Goal: Information Seeking & Learning: Learn about a topic

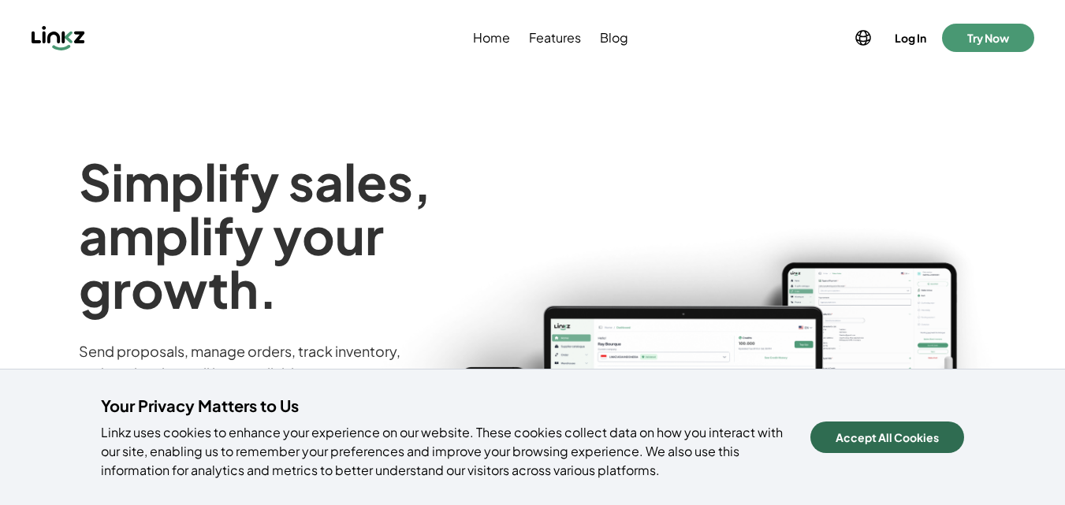
click at [875, 443] on button "Accept All Cookies" at bounding box center [888, 438] width 154 height 32
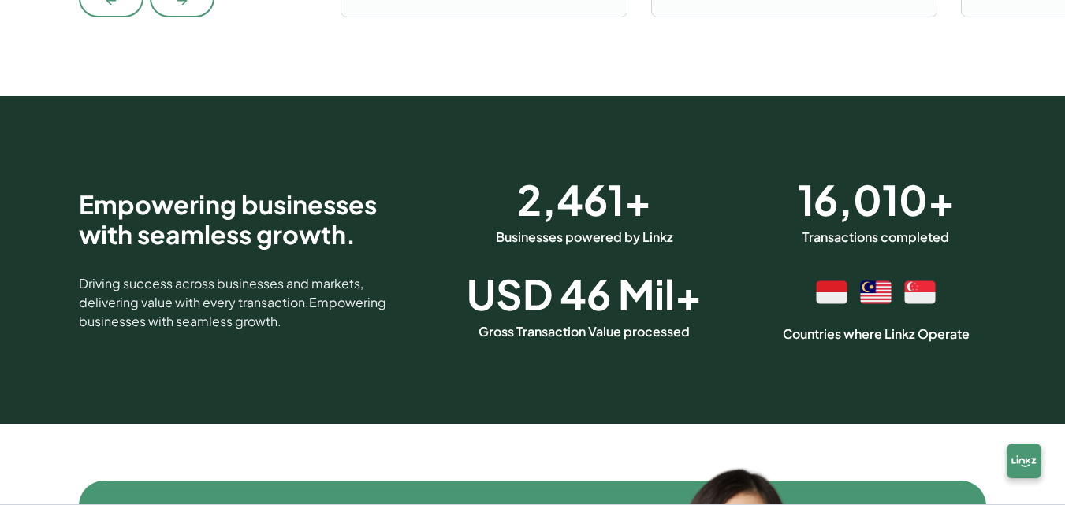
scroll to position [4762, 0]
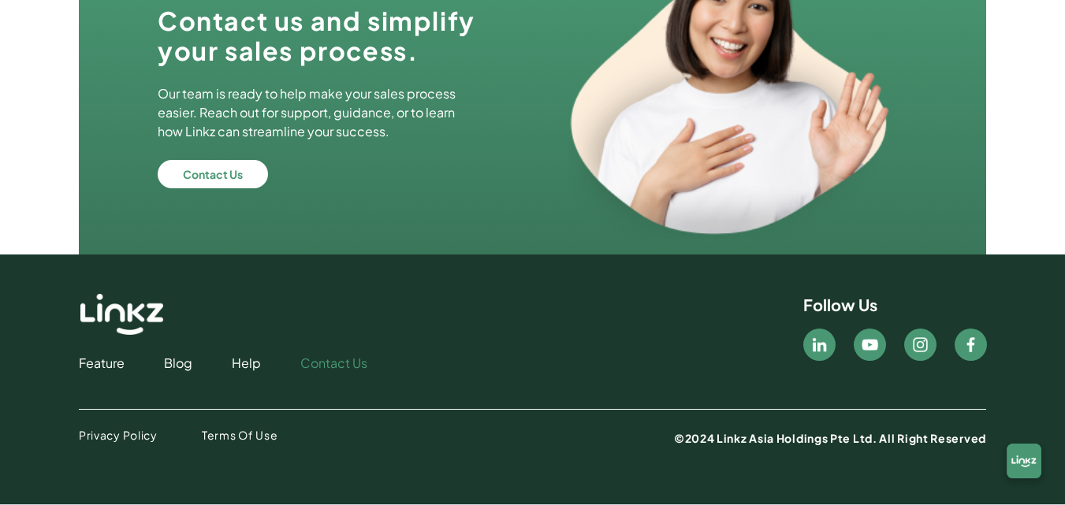
click at [341, 365] on link "Contact Us" at bounding box center [333, 363] width 67 height 19
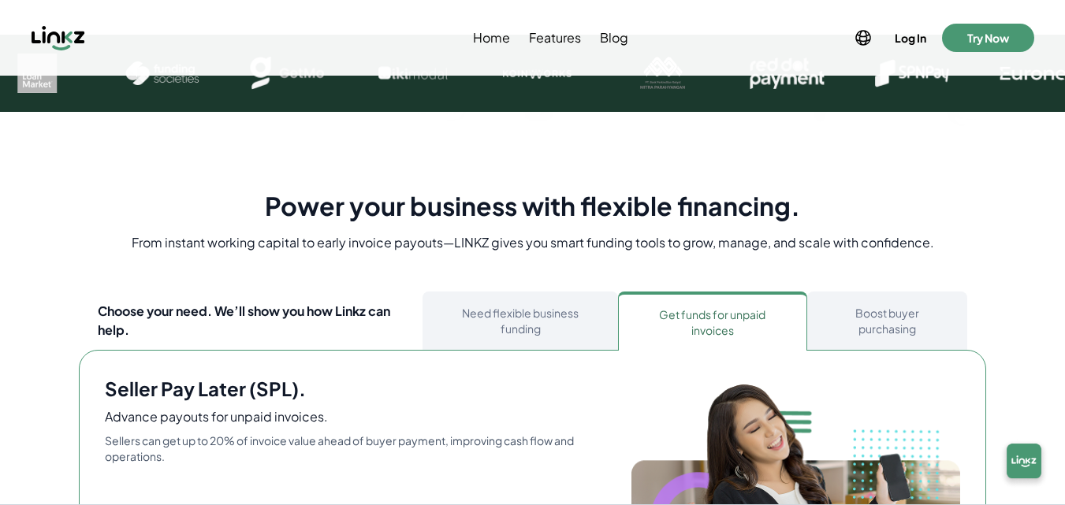
scroll to position [0, 0]
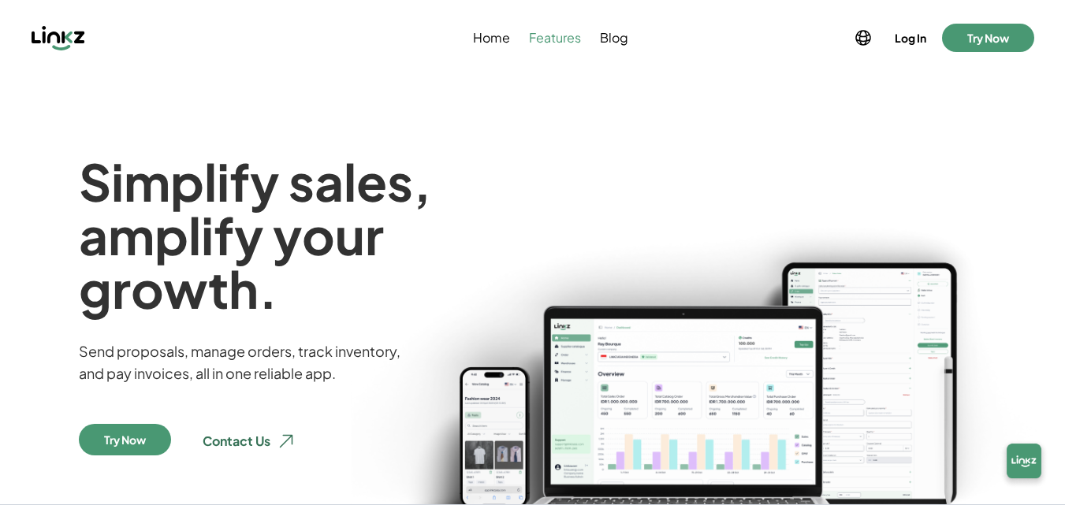
click at [545, 43] on span "Features" at bounding box center [555, 37] width 52 height 19
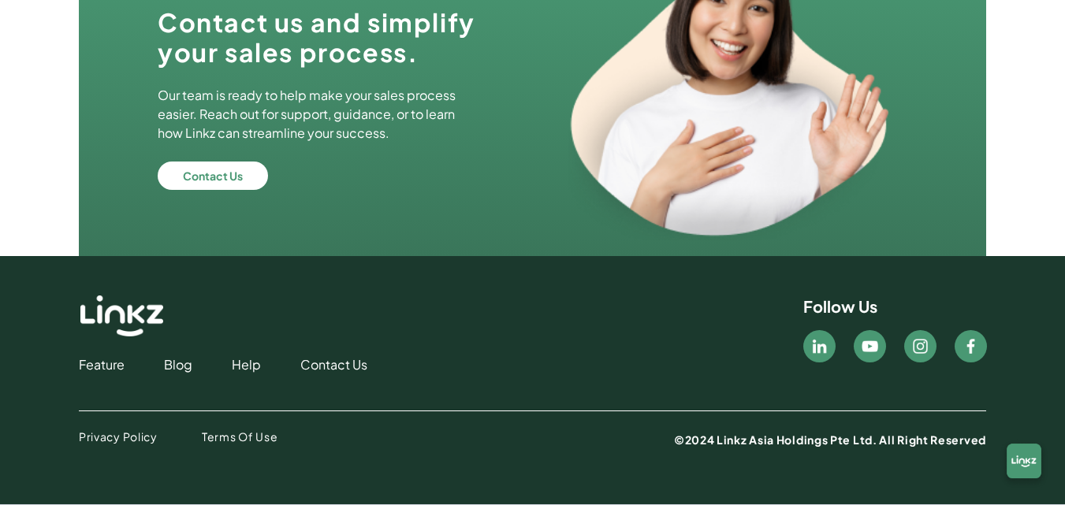
scroll to position [2970, 0]
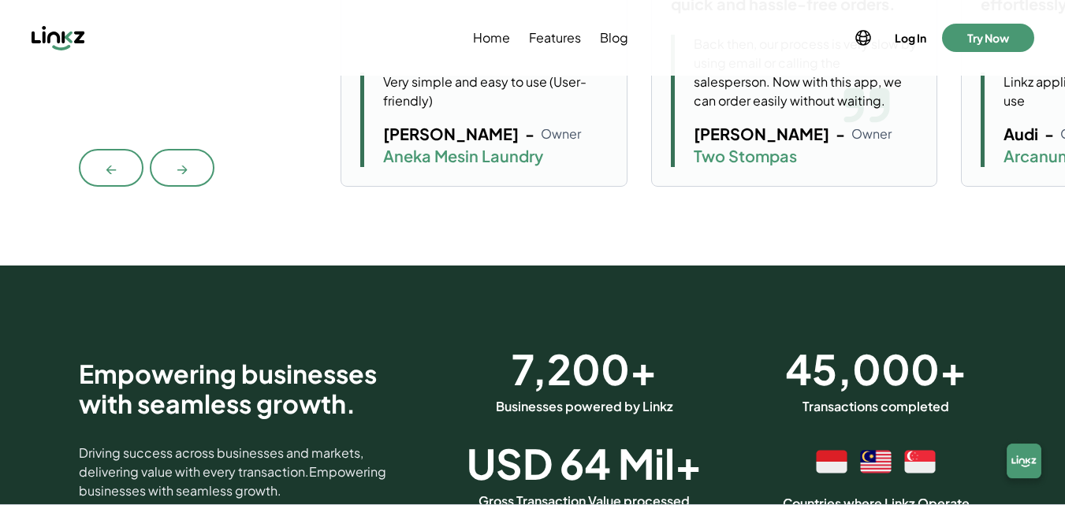
scroll to position [3973, 0]
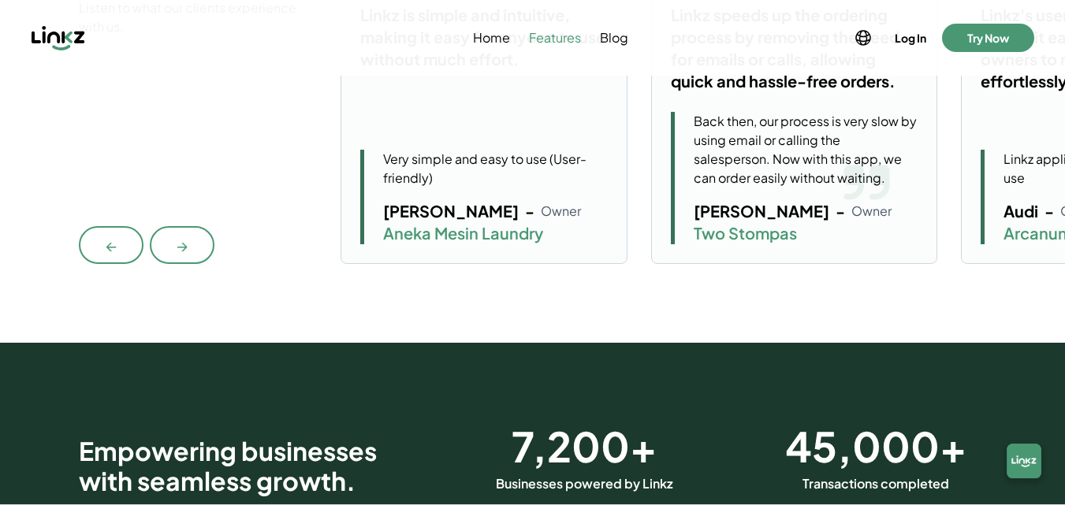
click at [559, 39] on span "Features" at bounding box center [555, 37] width 52 height 19
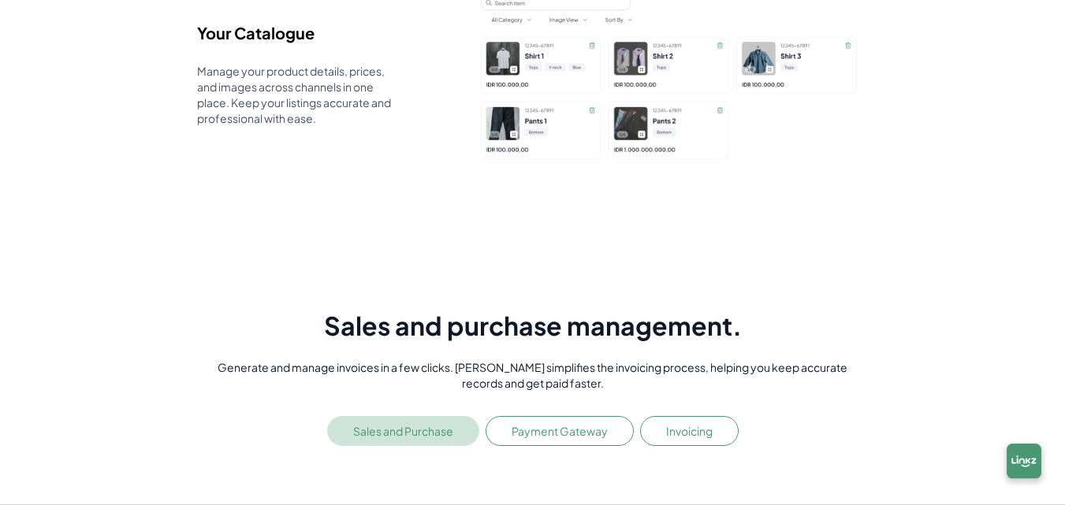
scroll to position [1340, 0]
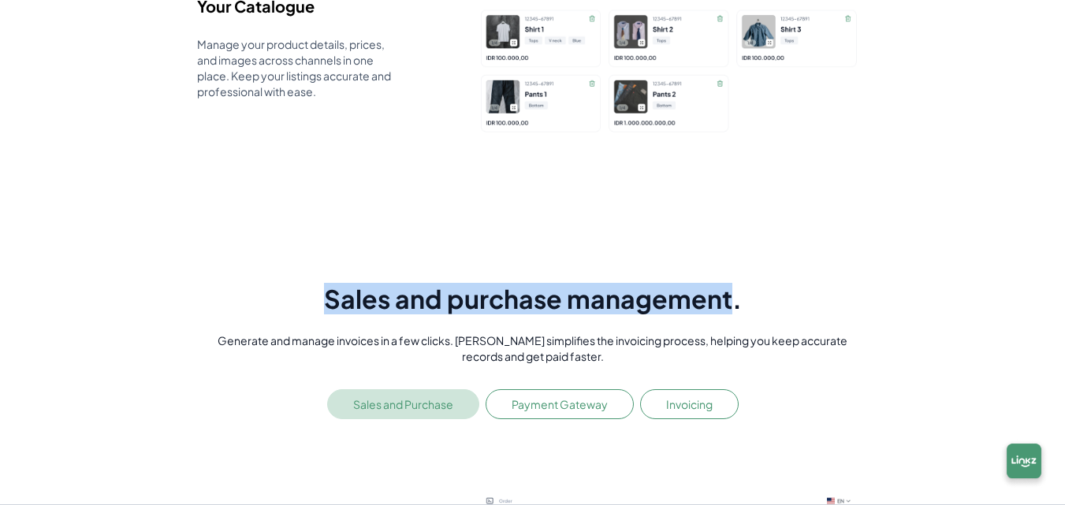
drag, startPoint x: 310, startPoint y: 301, endPoint x: 729, endPoint y: 299, distance: 419.5
click at [729, 300] on h1 "Sales and purchase management." at bounding box center [532, 299] width 671 height 30
copy h1 "Sales and purchase management"
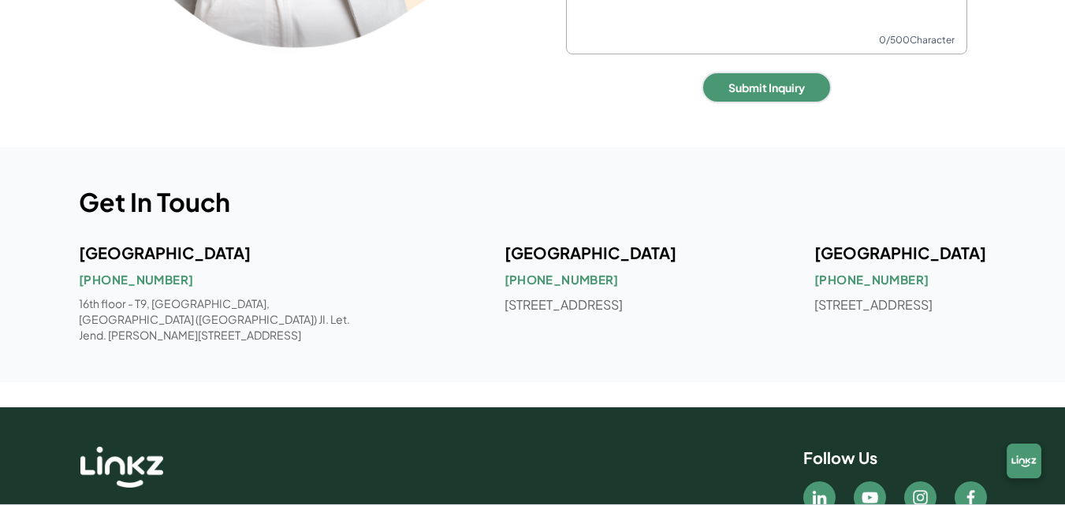
scroll to position [710, 0]
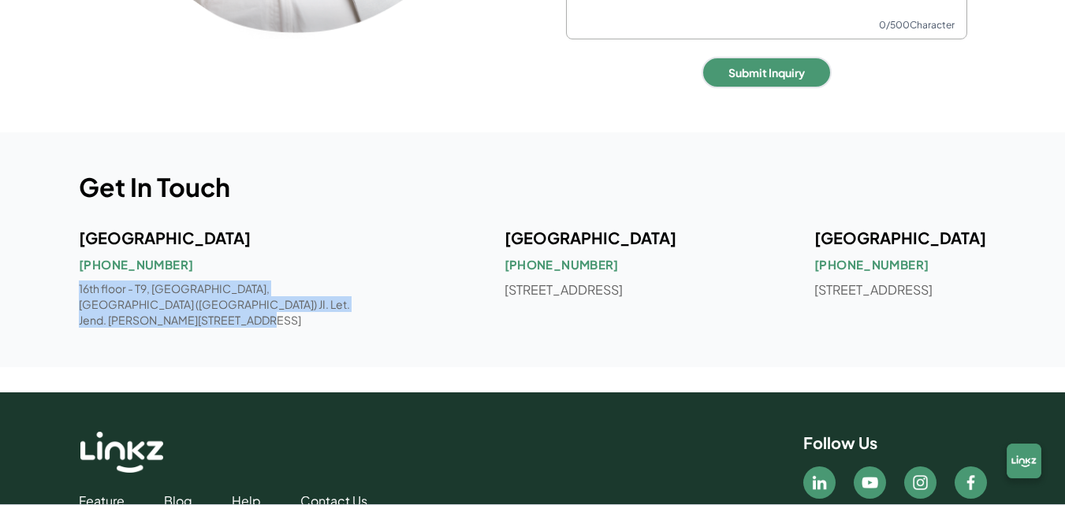
drag, startPoint x: 74, startPoint y: 293, endPoint x: 375, endPoint y: 277, distance: 301.6
click at [363, 303] on div "Get In Touch [GEOGRAPHIC_DATA] [PHONE_NUMBER] 16th floor - T9, [GEOGRAPHIC_DATA…" at bounding box center [532, 249] width 1065 height 235
copy p "16th floor - T9, [GEOGRAPHIC_DATA], [GEOGRAPHIC_DATA] ([GEOGRAPHIC_DATA]) JI. L…"
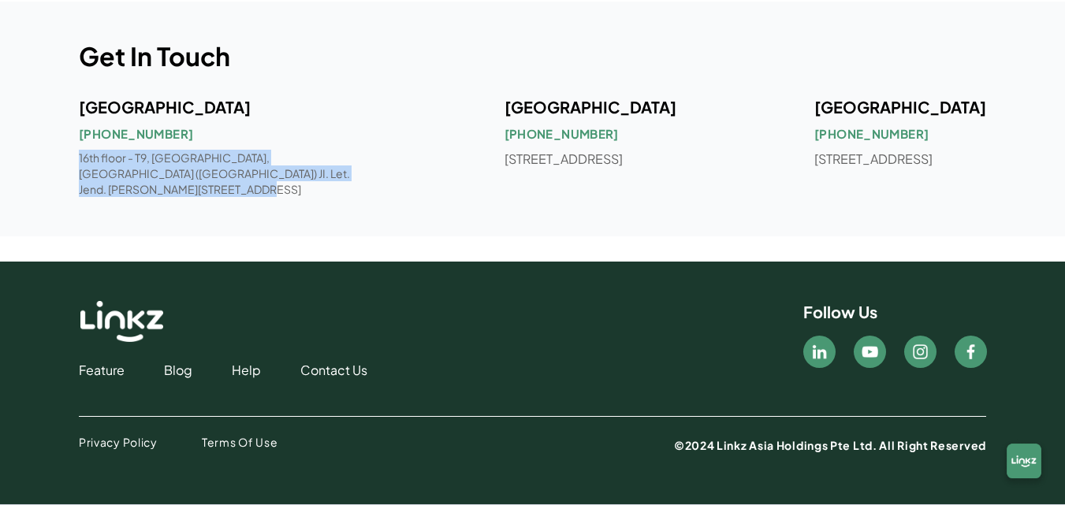
scroll to position [857, 0]
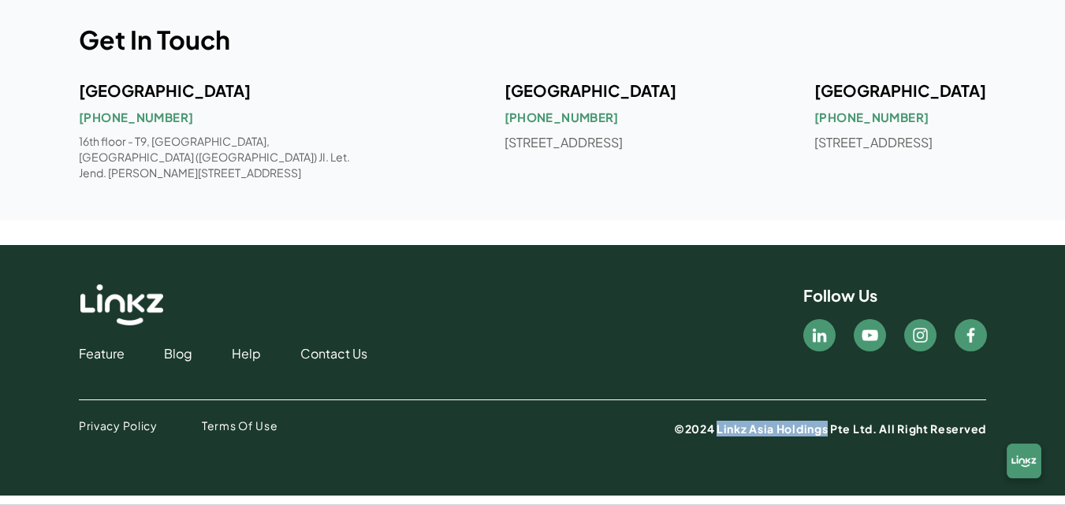
drag, startPoint x: 716, startPoint y: 438, endPoint x: 827, endPoint y: 444, distance: 111.3
click at [827, 437] on p "©2024 Linkz Asia Holdings Pte Ltd. All Right Reserved" at bounding box center [830, 429] width 312 height 16
copy p "Linkz Asia Holdings"
